Goal: Task Accomplishment & Management: Use online tool/utility

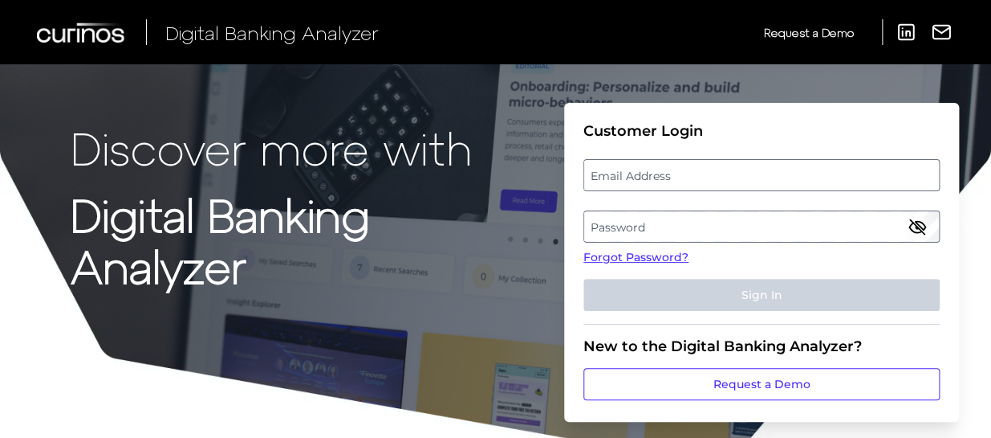
click at [645, 172] on label "Email Address" at bounding box center [761, 175] width 354 height 29
click at [645, 172] on input "email" at bounding box center [762, 175] width 356 height 32
type input "e"
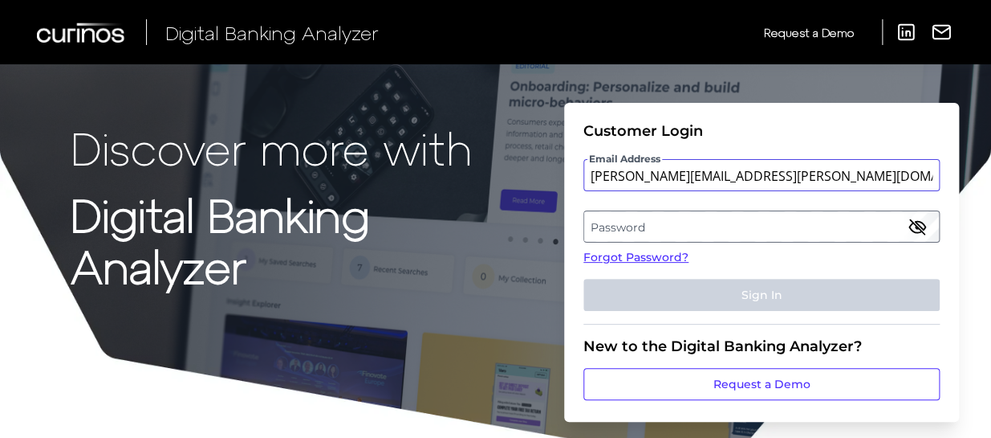
type input "[PERSON_NAME][EMAIL_ADDRESS][PERSON_NAME][DOMAIN_NAME]"
click at [625, 226] on label "Password" at bounding box center [761, 226] width 354 height 29
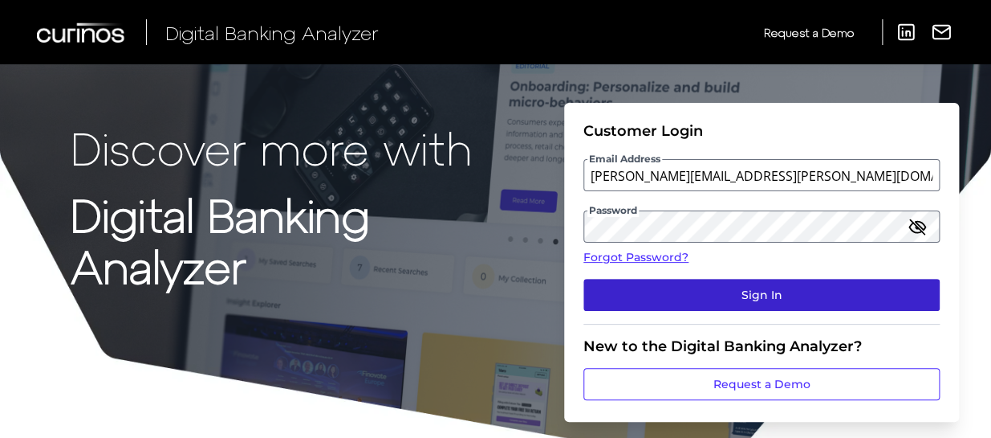
click at [648, 295] on button "Sign In" at bounding box center [762, 295] width 356 height 32
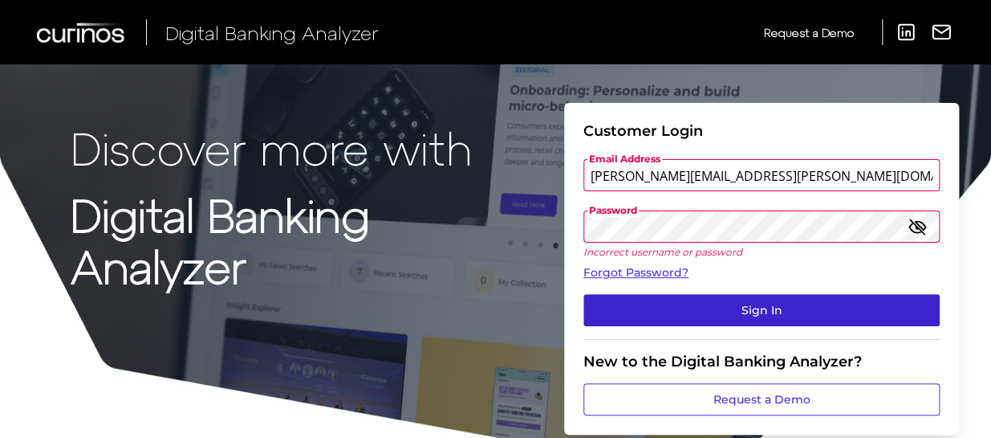
click at [722, 303] on button "Sign In" at bounding box center [762, 310] width 356 height 32
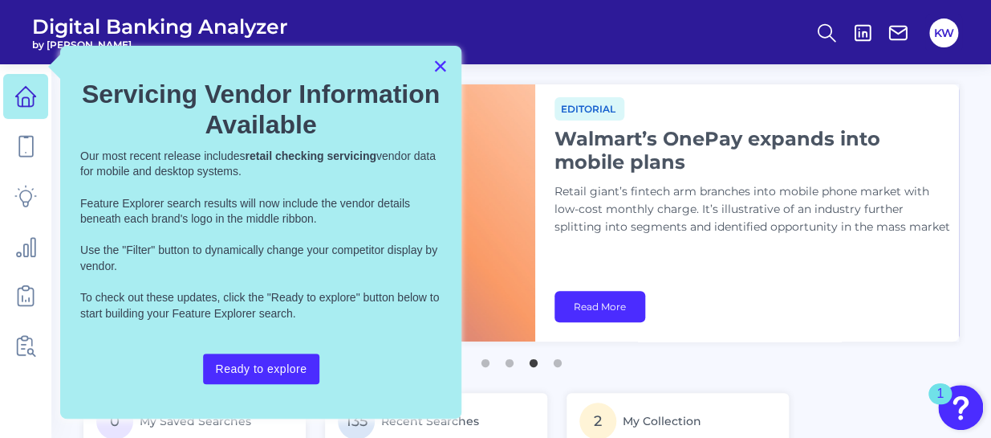
click at [442, 61] on button "×" at bounding box center [440, 66] width 15 height 26
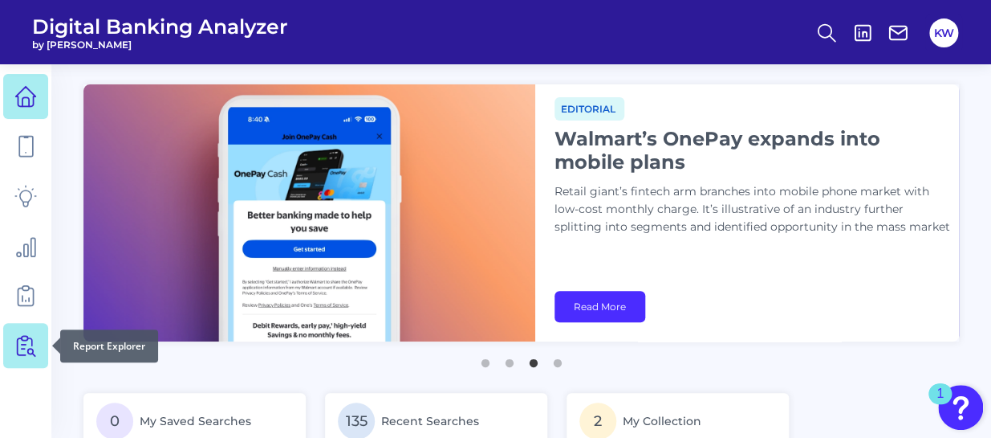
click at [26, 337] on icon at bounding box center [25, 345] width 22 height 22
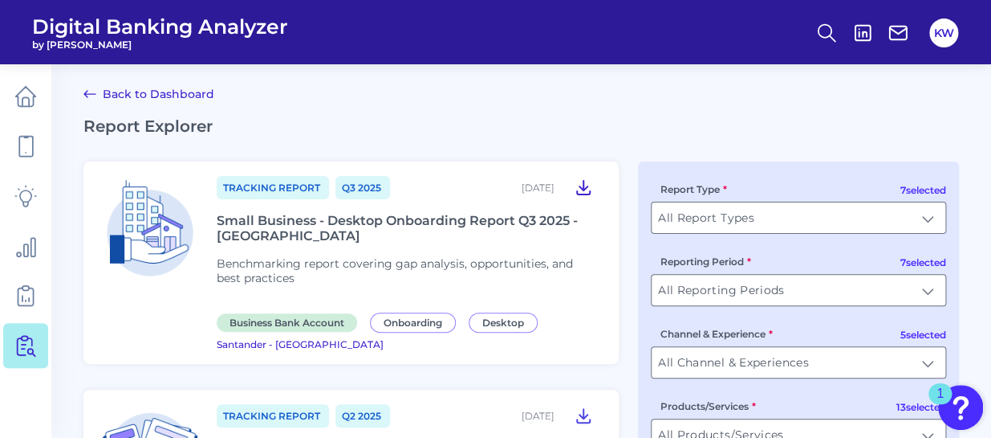
click at [579, 183] on icon at bounding box center [583, 186] width 19 height 19
